Goal: Navigation & Orientation: Find specific page/section

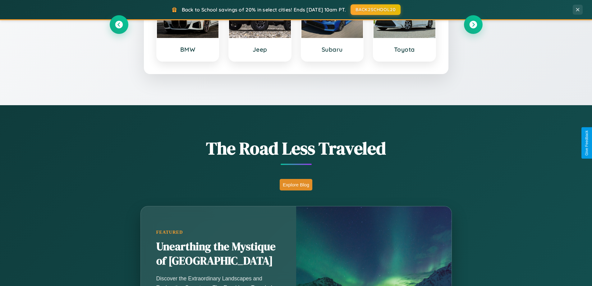
scroll to position [428, 0]
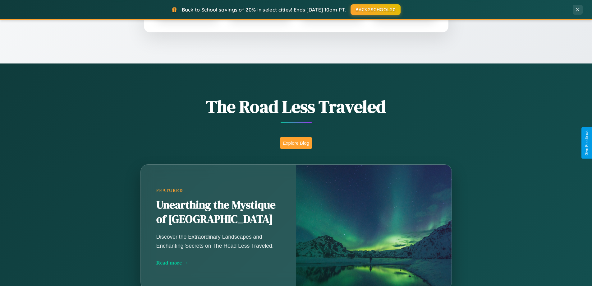
click at [296, 143] on button "Explore Blog" at bounding box center [296, 142] width 33 height 11
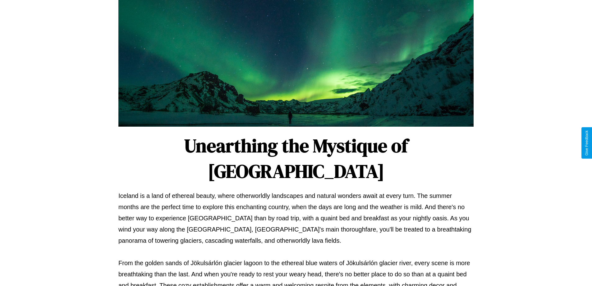
scroll to position [201, 0]
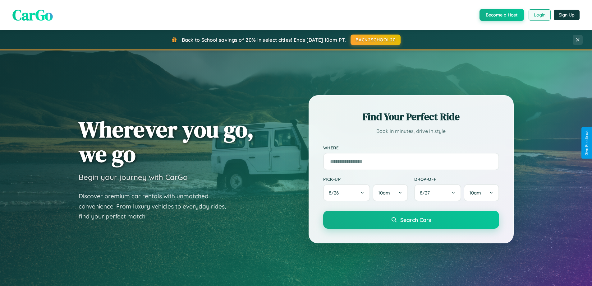
click at [539, 15] on button "Login" at bounding box center [540, 14] width 22 height 11
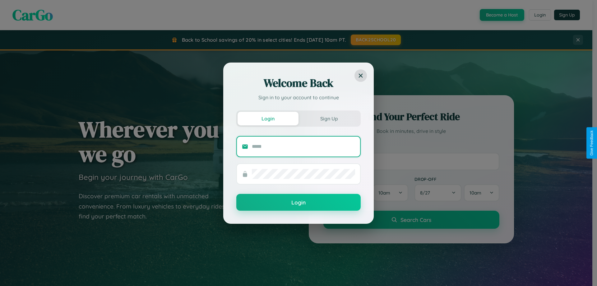
click at [303, 146] on input "text" at bounding box center [303, 146] width 103 height 10
type input "**********"
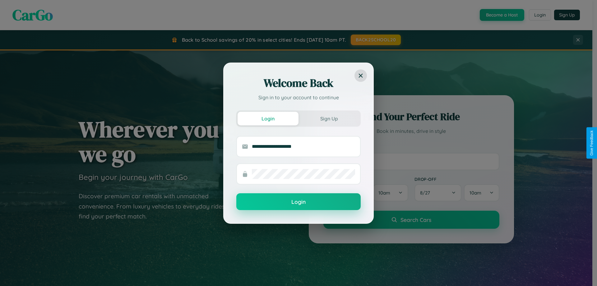
click at [298, 202] on button "Login" at bounding box center [298, 201] width 124 height 17
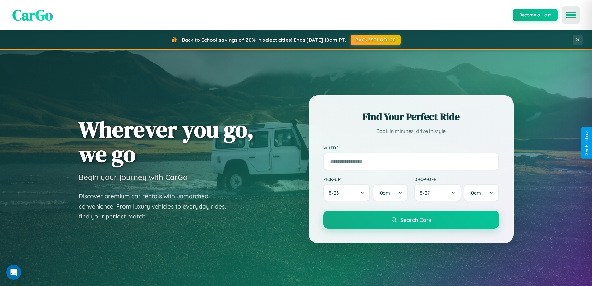
click at [571, 15] on icon "Open menu" at bounding box center [571, 15] width 9 height 6
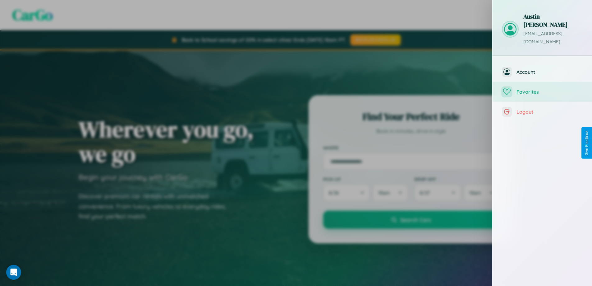
click at [542, 89] on span "Favorites" at bounding box center [549, 92] width 66 height 6
